Goal: Task Accomplishment & Management: Complete application form

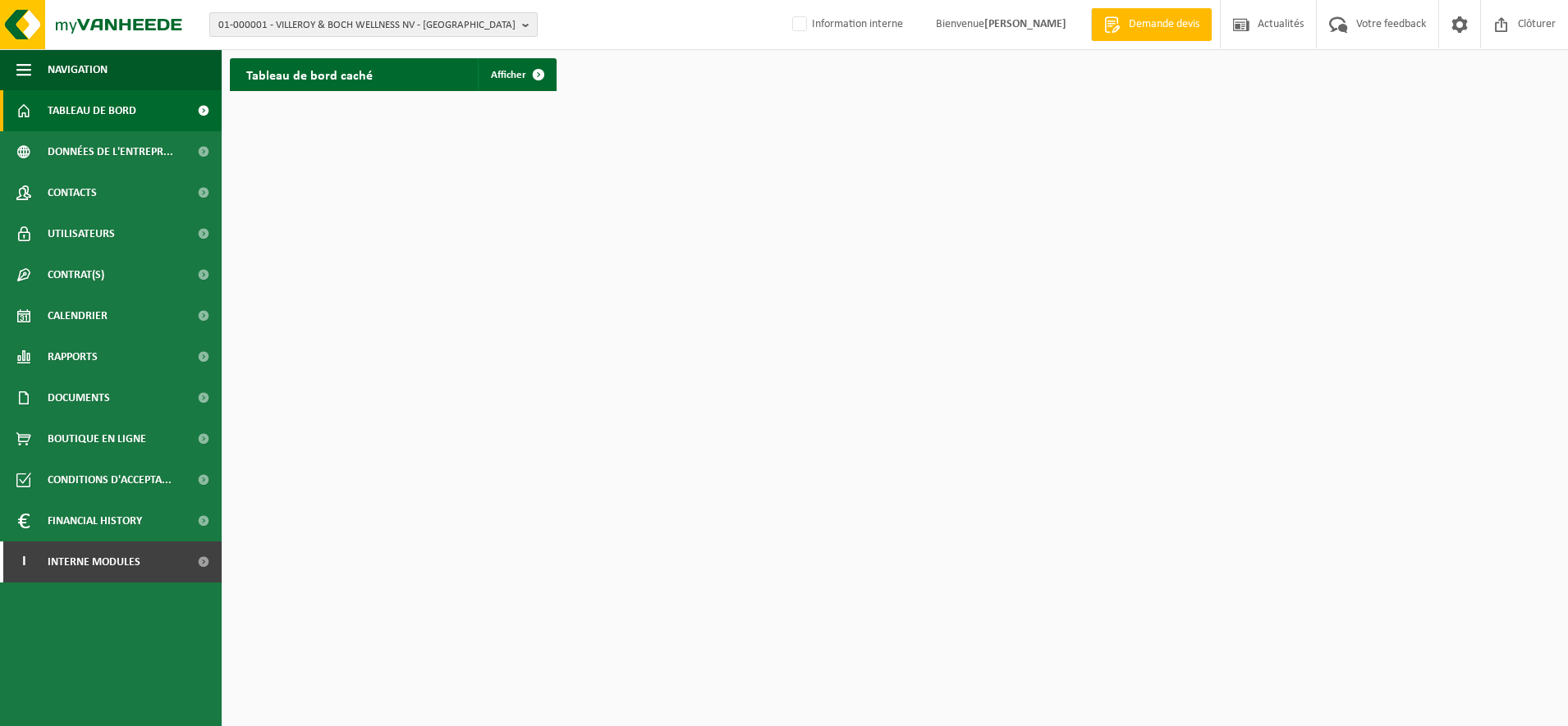
click at [307, 23] on span "01-000001 - VILLEROY & BOCH WELLNESS NV - ROESELARE" at bounding box center [367, 24] width 297 height 24
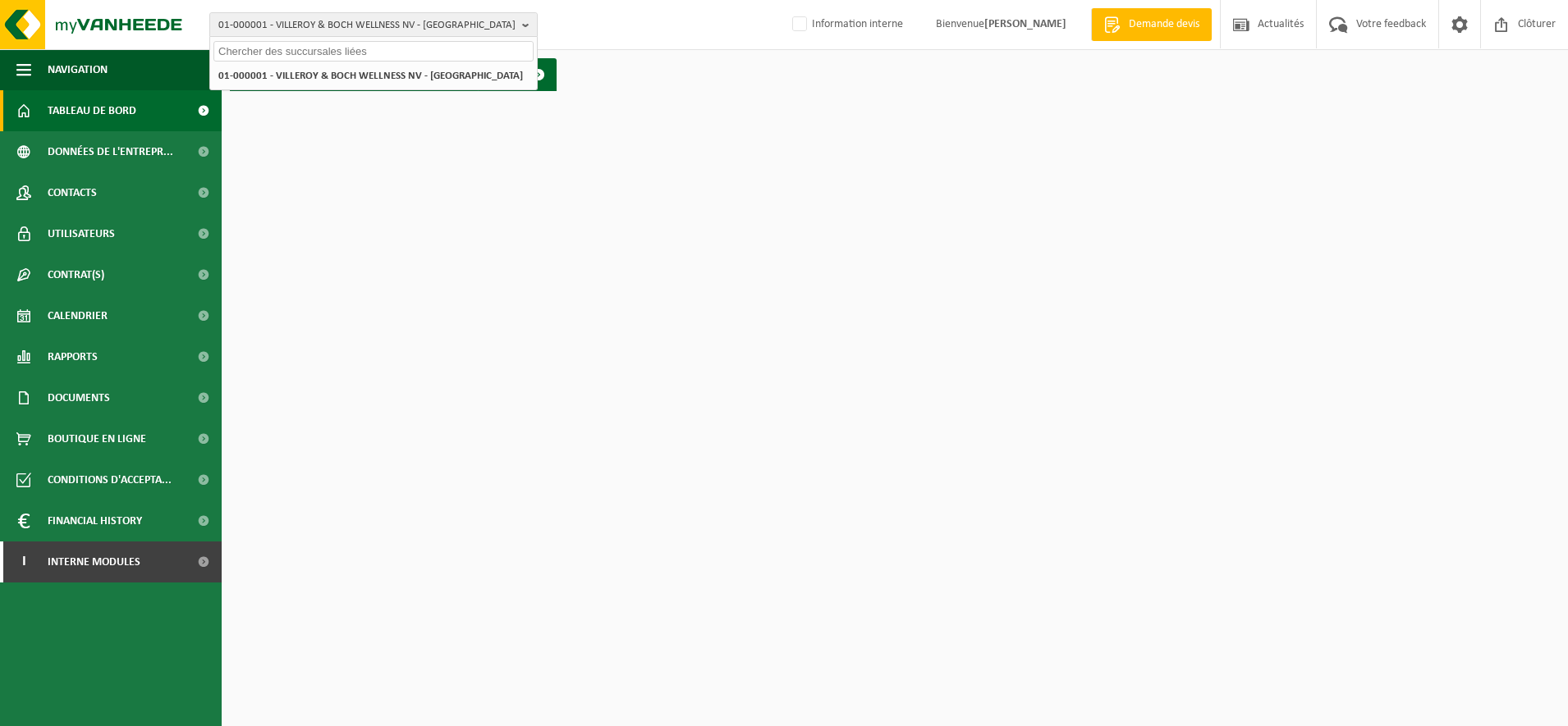
click at [272, 50] on input "text" at bounding box center [374, 51] width 320 height 20
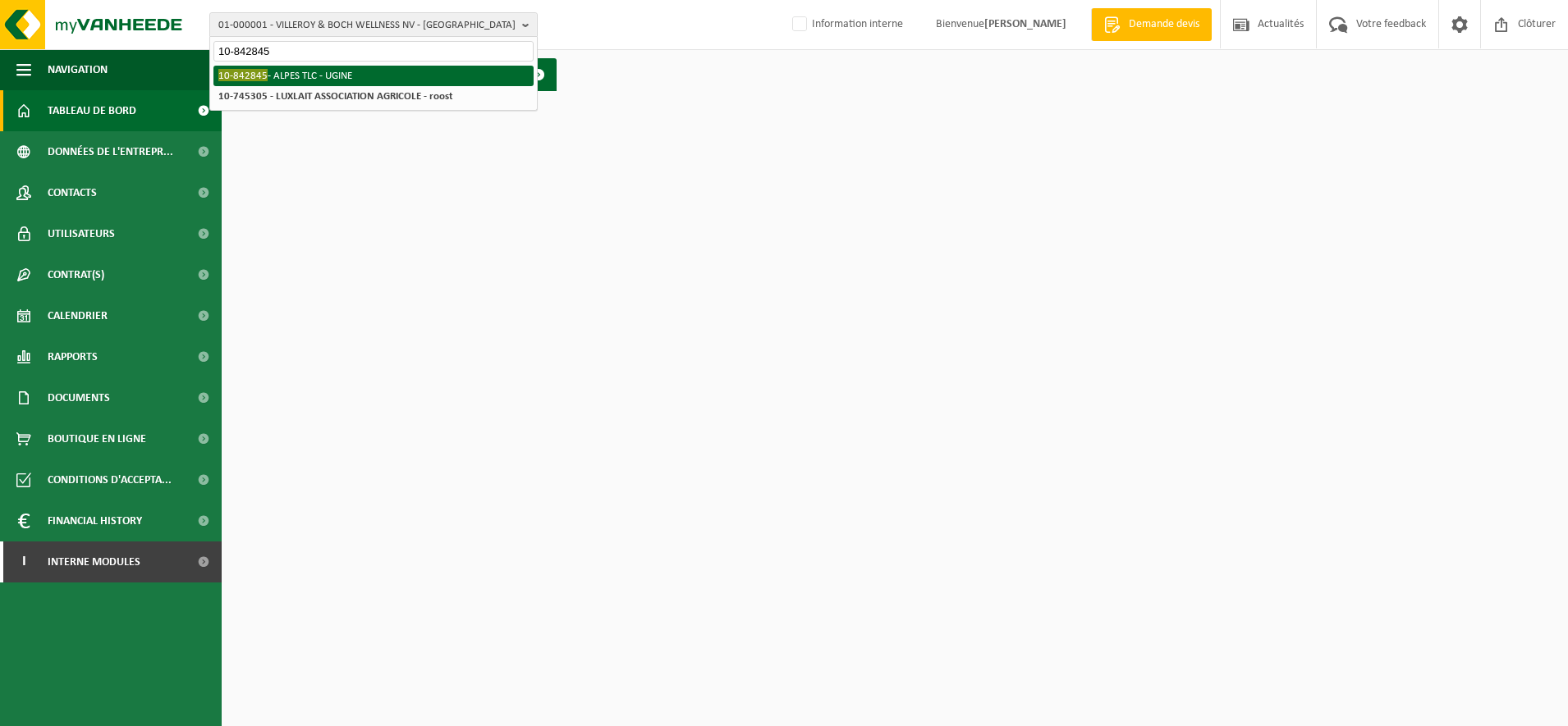
type input "10-842845"
click at [335, 70] on li "10-842845 - ALPES TLC - UGINE" at bounding box center [374, 75] width 320 height 20
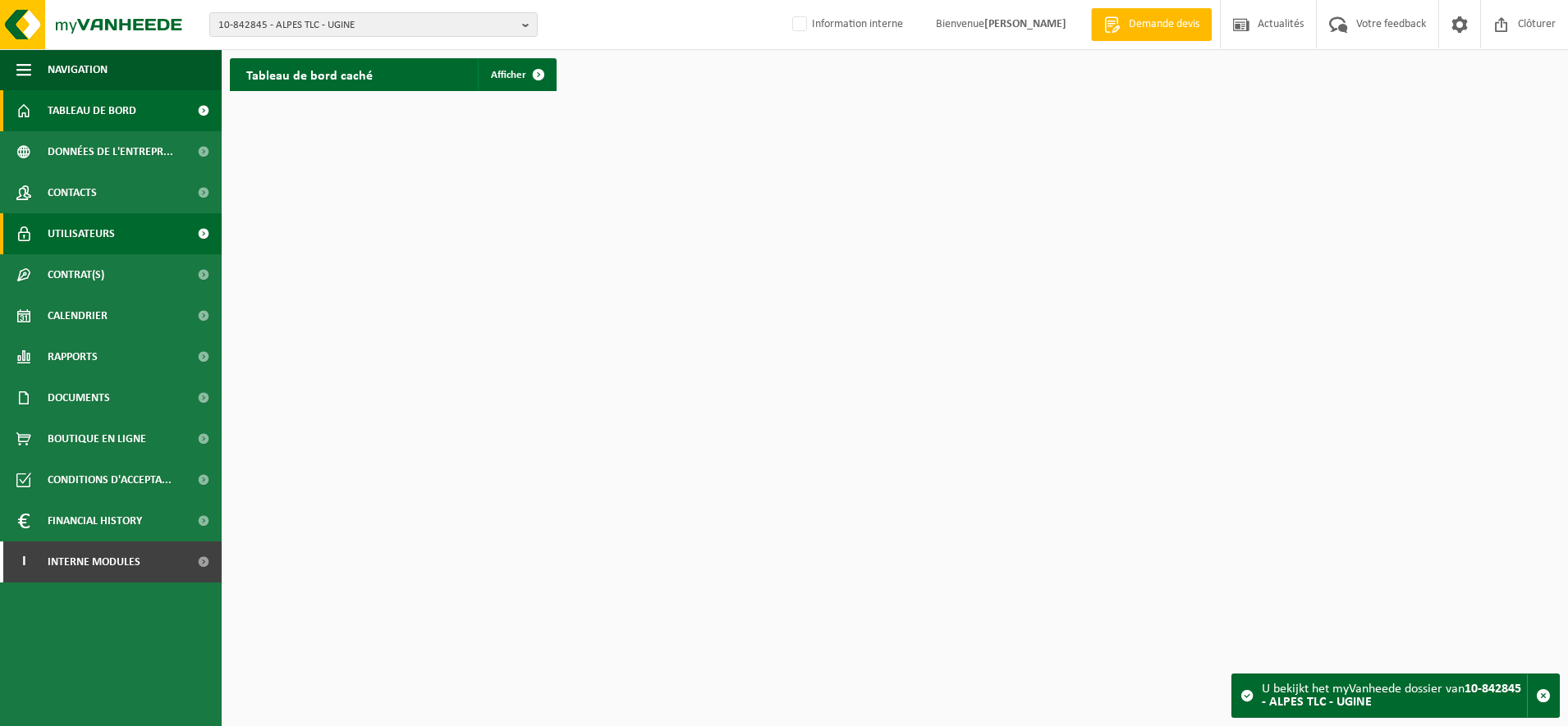
click at [91, 230] on span "Utilisateurs" at bounding box center [81, 234] width 67 height 41
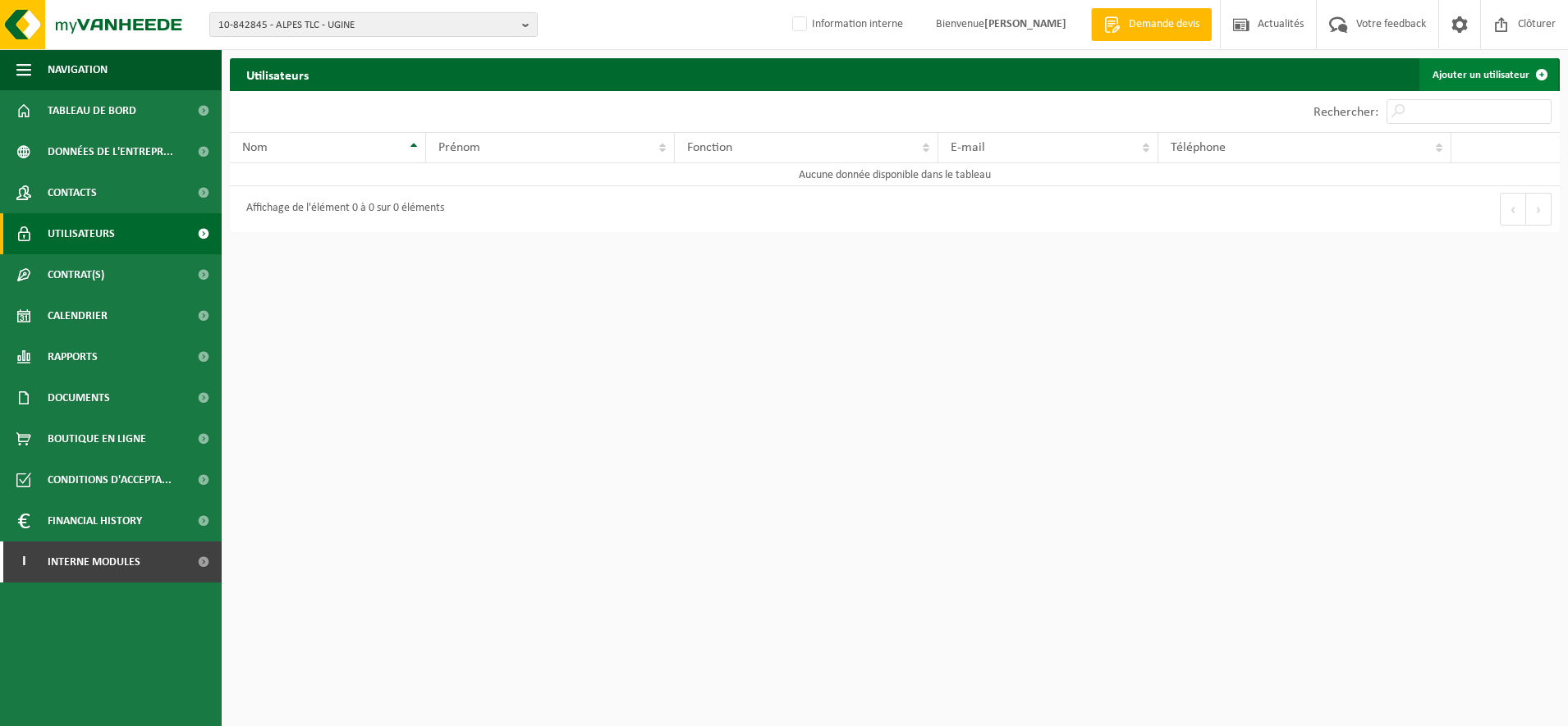
click at [1467, 73] on link "Ajouter un utilisateur" at bounding box center [1489, 75] width 139 height 33
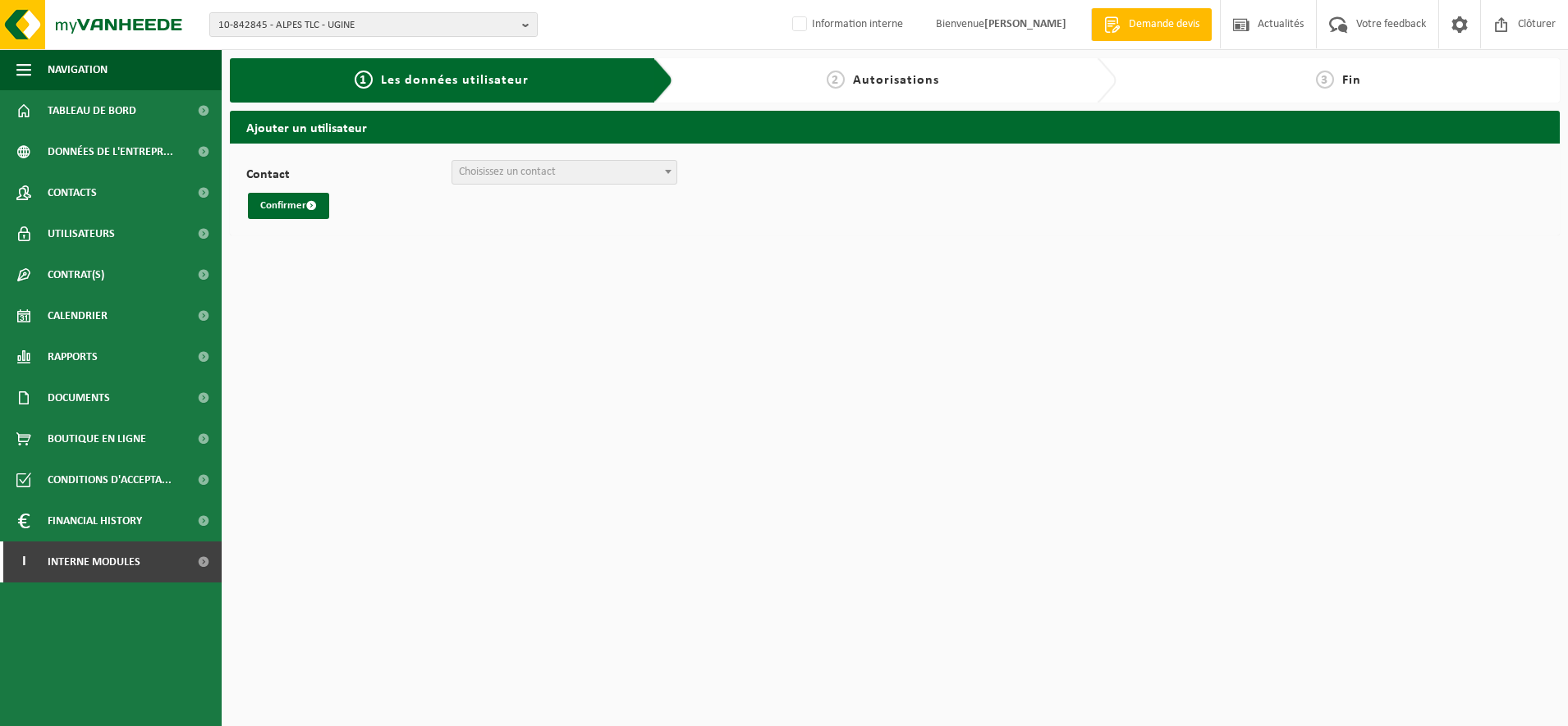
click at [617, 180] on span "Choisissez un contact" at bounding box center [564, 173] width 225 height 23
select select "0"
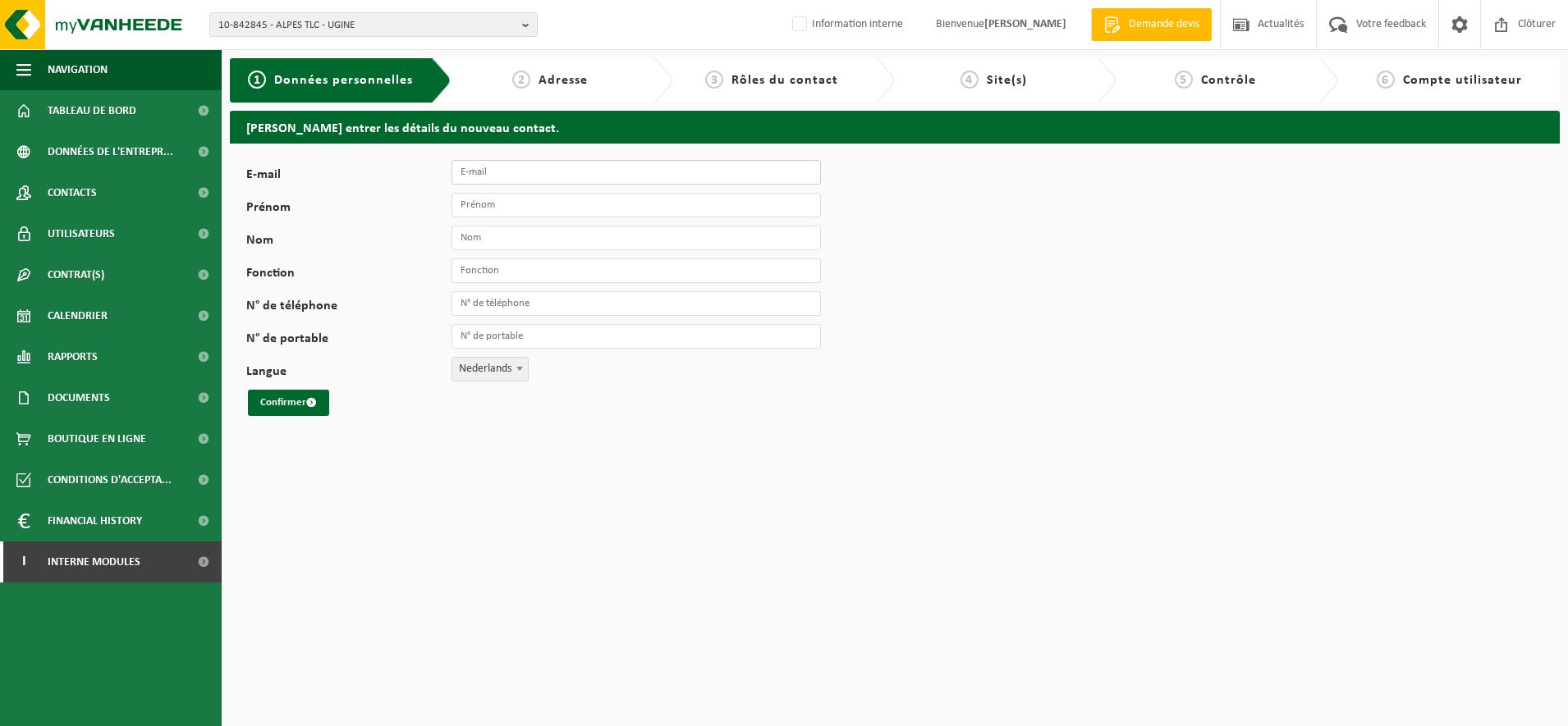
click at [552, 179] on input "E-mail" at bounding box center [636, 172] width 369 height 24
type input "[PERSON_NAME][EMAIL_ADDRESS][DOMAIN_NAME]"
click at [539, 197] on input "Prénom" at bounding box center [636, 205] width 369 height 24
type input "f"
type input "THOMAS"
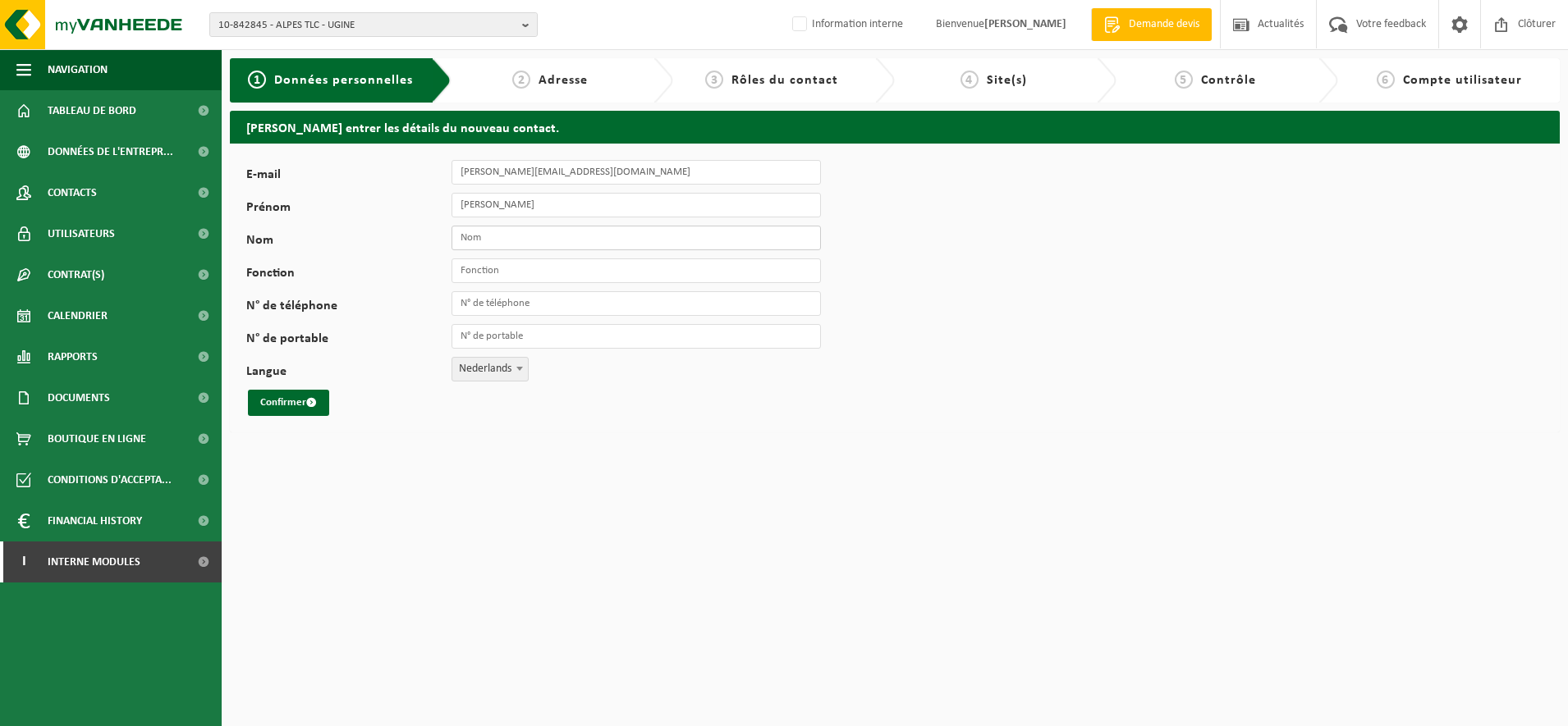
click at [531, 237] on input "Nom" at bounding box center [636, 237] width 369 height 24
type input "FRAINEUX"
click at [578, 279] on input "Fonction" at bounding box center [636, 270] width 369 height 24
type input "DIRECTEUR"
click at [1084, 320] on div "E-mail thomas@alpestlc.com Prénom THOMAS Nom FRAINEUX Fonction DIRECTEUR N° de …" at bounding box center [894, 288] width 1330 height 289
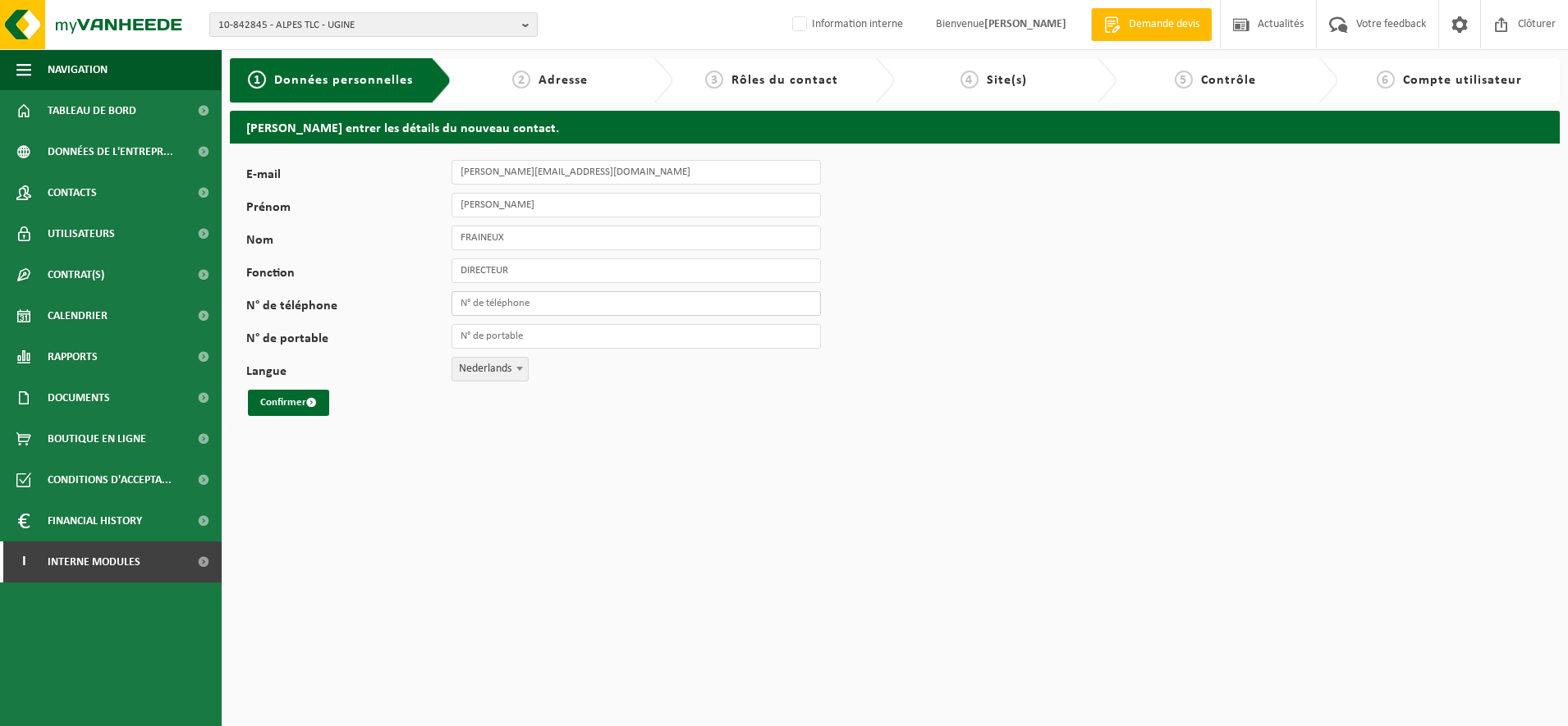
click at [611, 306] on input "N° de téléphone" at bounding box center [636, 302] width 369 height 24
type input "0"
type input "[PHONE_NUMBER]"
click at [248, 389] on button "Confirmer" at bounding box center [288, 402] width 81 height 26
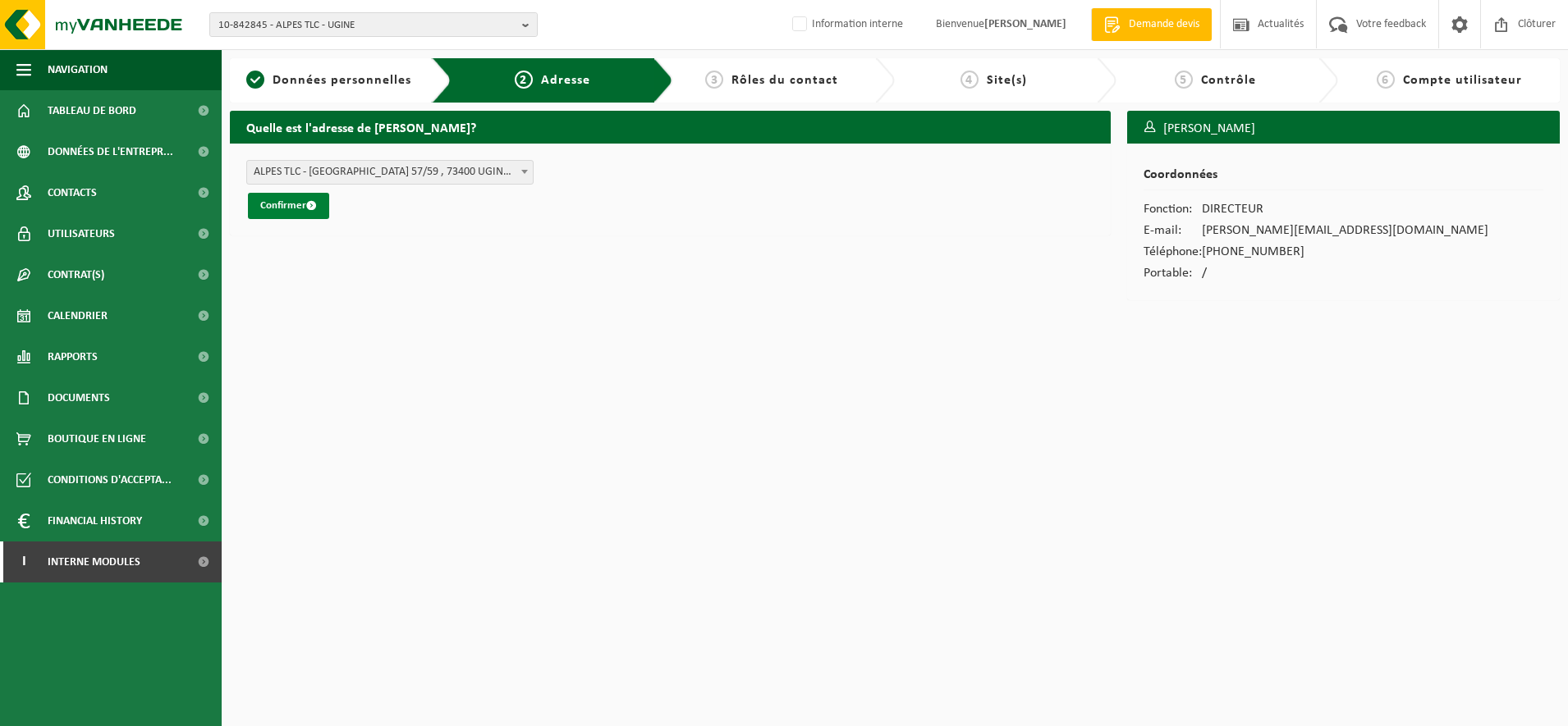
click at [291, 209] on button "Confirmer" at bounding box center [288, 206] width 81 height 26
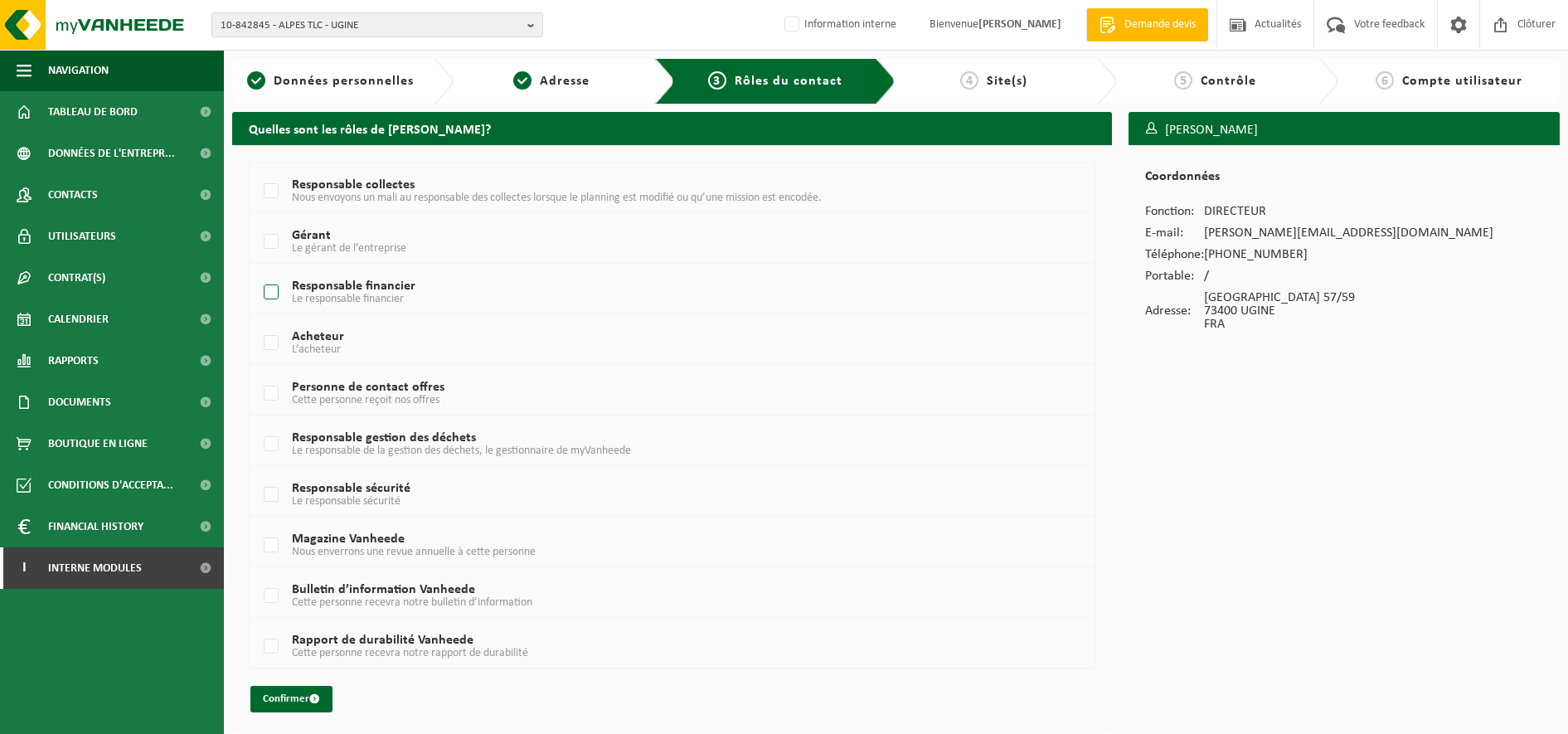
click at [271, 294] on label "Responsable financier Le responsable financier" at bounding box center [636, 292] width 752 height 25
click at [257, 272] on input "Responsable financier Le responsable financier" at bounding box center [257, 271] width 1 height 1
checkbox input "true"
click at [255, 445] on td "Responsable gestion des déchets Le responsable de la gestion des déchets, le ge…" at bounding box center [672, 440] width 845 height 50
click at [263, 449] on label "Responsable gestion des déchets Le responsable de la gestion des déchets, le ge…" at bounding box center [636, 444] width 752 height 25
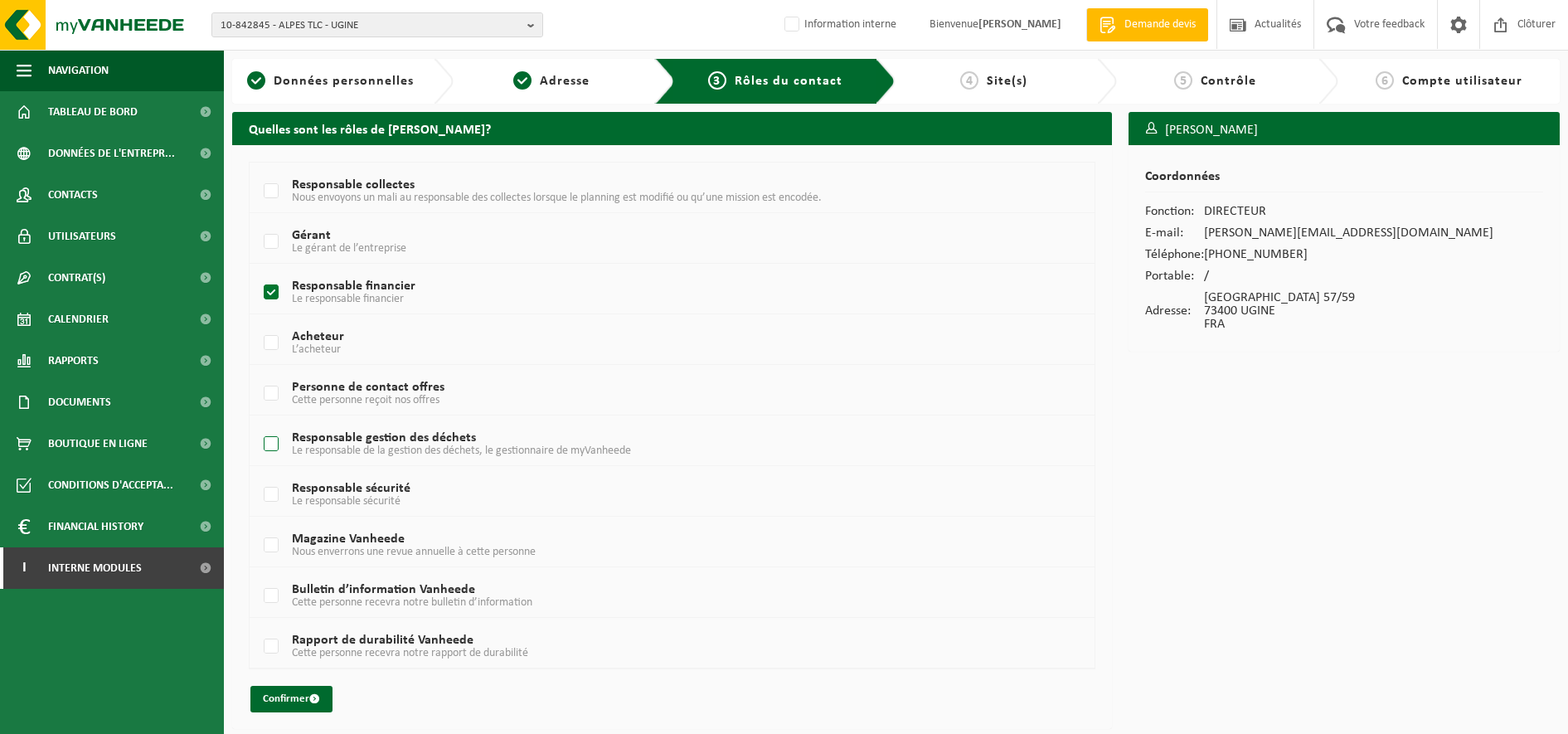
click at [257, 424] on input "Responsable gestion des déchets Le responsable de la gestion des déchets, le ge…" at bounding box center [257, 423] width 1 height 1
checkbox input "true"
click at [278, 248] on label "Gérant Le gérant de l’entreprise" at bounding box center [636, 242] width 752 height 25
click at [257, 221] on input "Gérant Le gérant de l’entreprise" at bounding box center [257, 221] width 1 height 1
checkbox input "true"
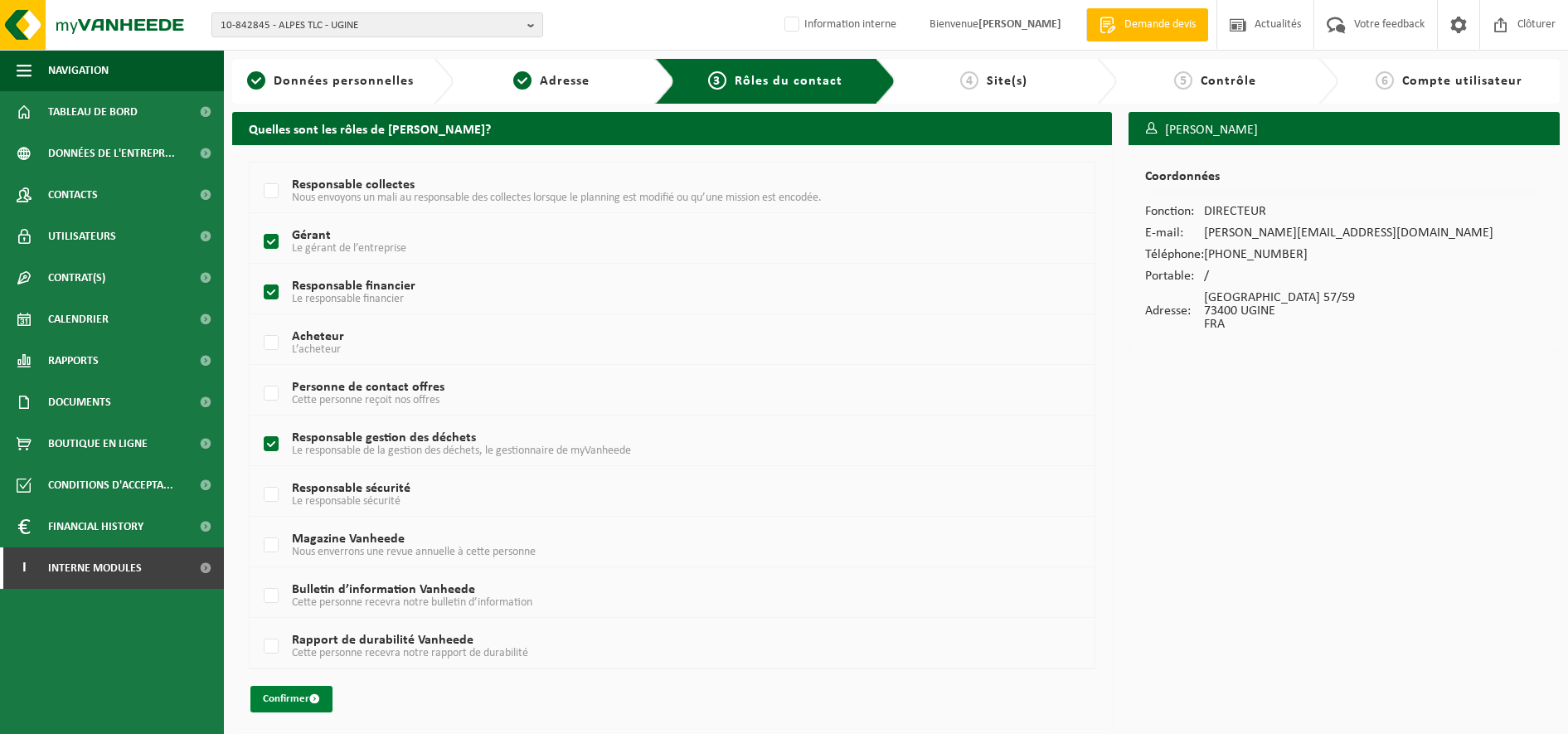
click at [285, 705] on button "Confirmer" at bounding box center [291, 698] width 82 height 27
